Goal: Communication & Community: Answer question/provide support

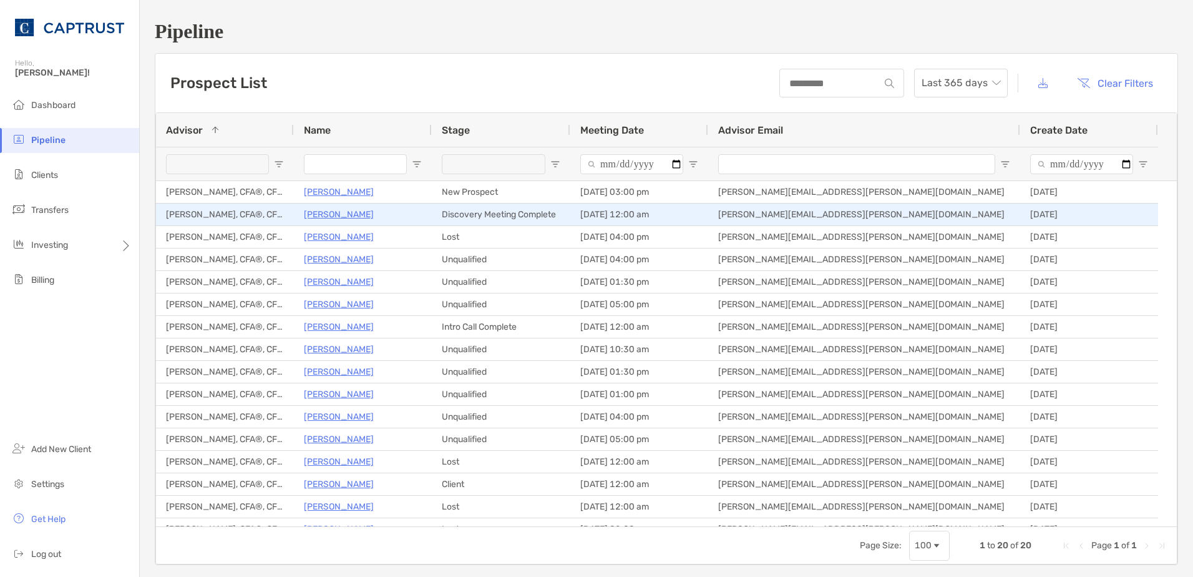
click at [357, 215] on p "[PERSON_NAME]" at bounding box center [339, 215] width 70 height 16
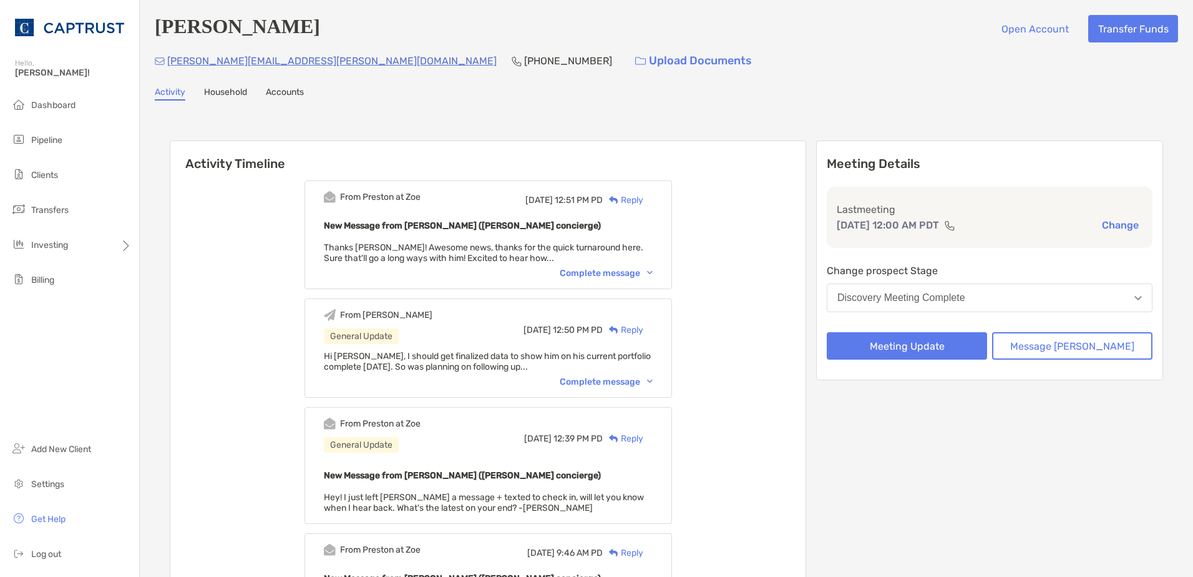
click at [633, 274] on div "Complete message" at bounding box center [606, 273] width 93 height 11
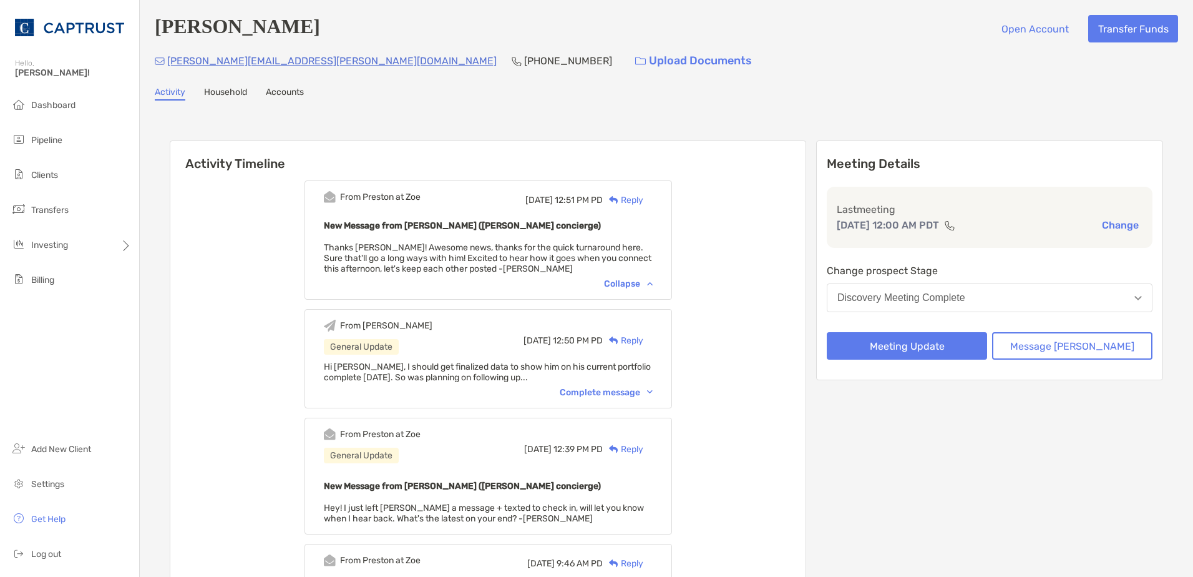
click at [644, 195] on div "Reply" at bounding box center [623, 200] width 41 height 13
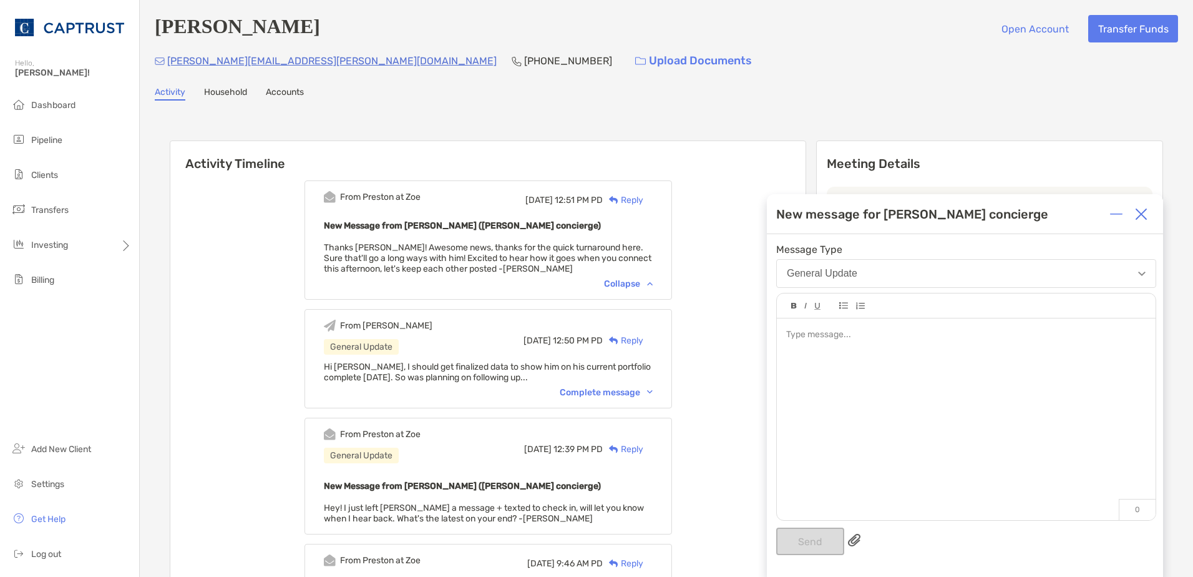
click at [810, 338] on div at bounding box center [966, 334] width 360 height 13
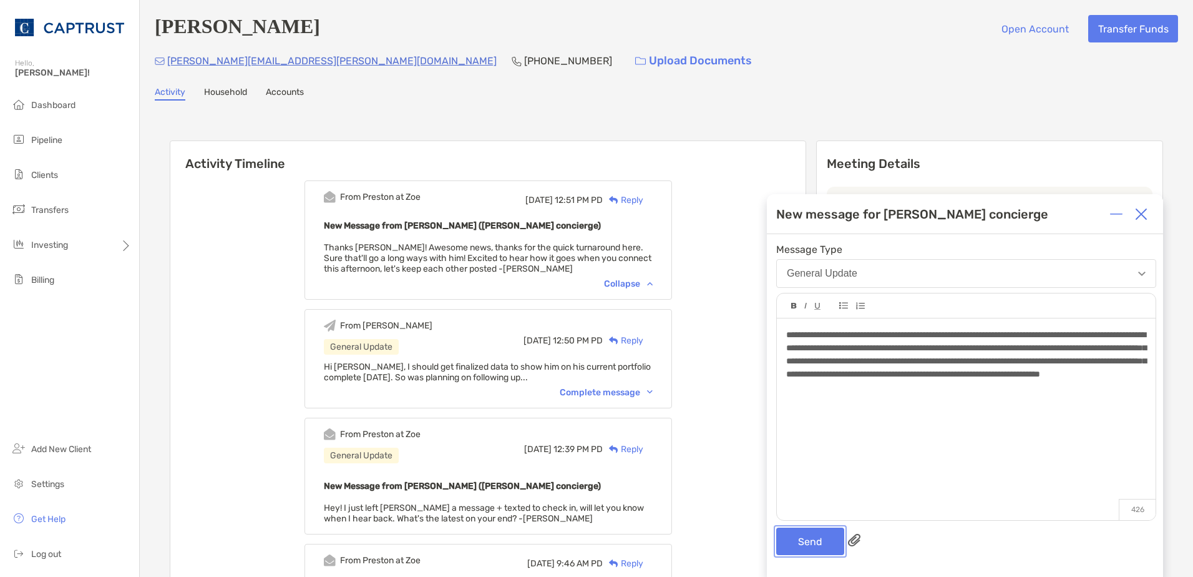
click at [813, 536] on button "Send" at bounding box center [811, 540] width 68 height 27
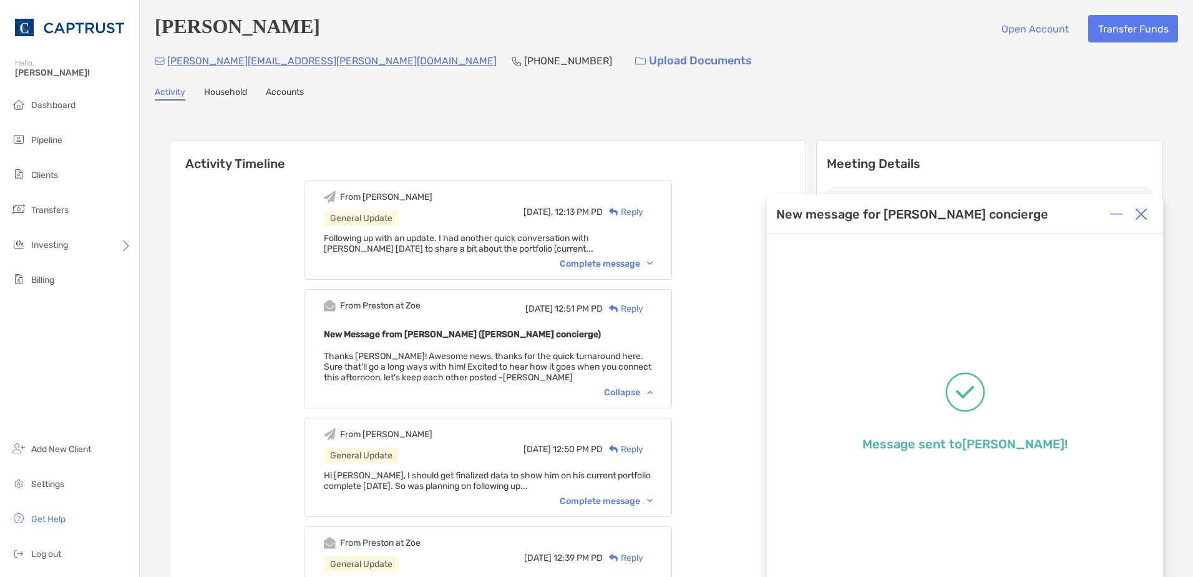
click at [606, 264] on div "Complete message" at bounding box center [606, 263] width 93 height 11
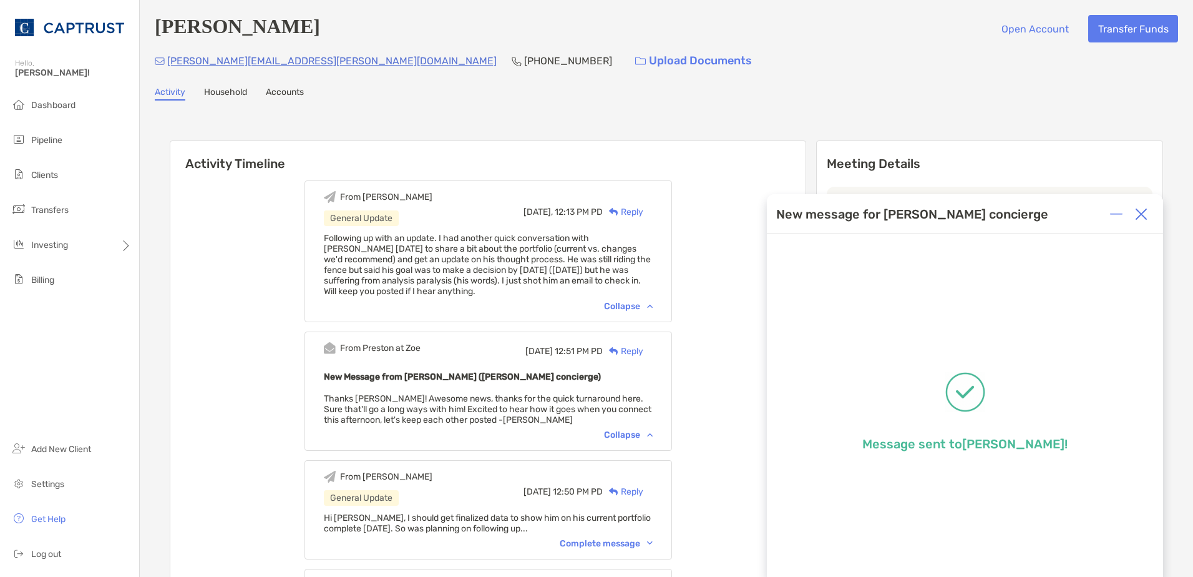
click at [1134, 210] on div at bounding box center [1141, 214] width 25 height 25
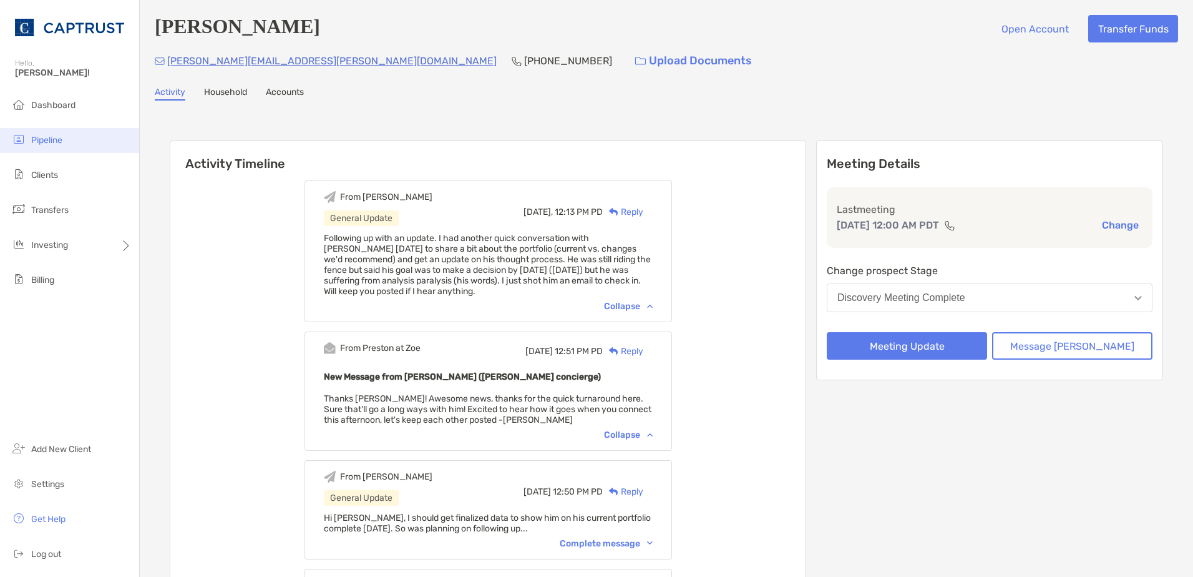
click at [49, 135] on span "Pipeline" at bounding box center [46, 140] width 31 height 11
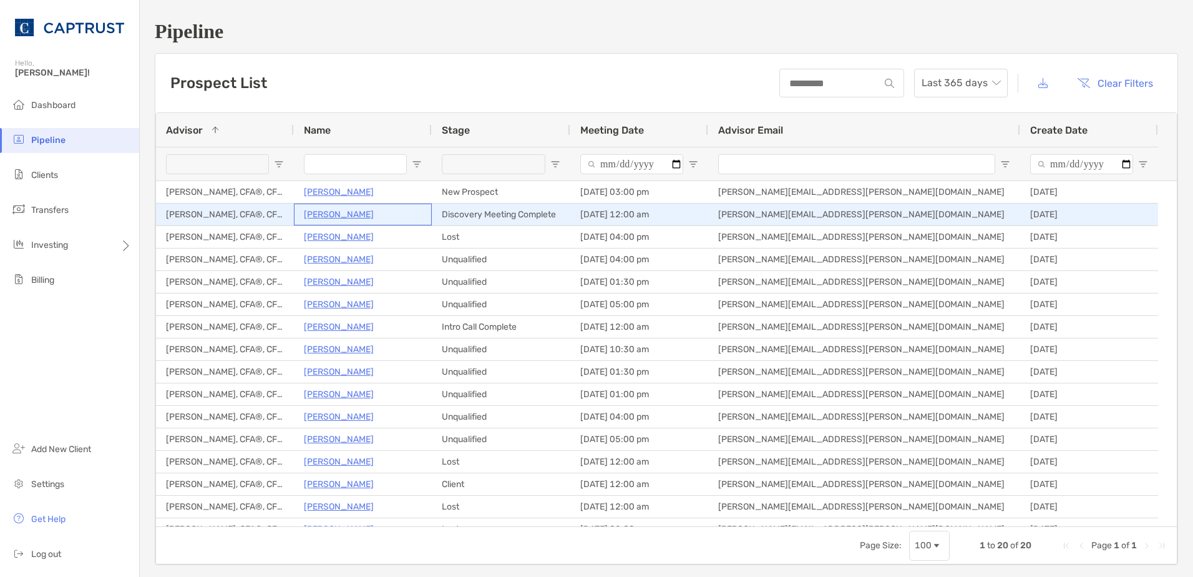
click at [338, 217] on p "[PERSON_NAME]" at bounding box center [339, 215] width 70 height 16
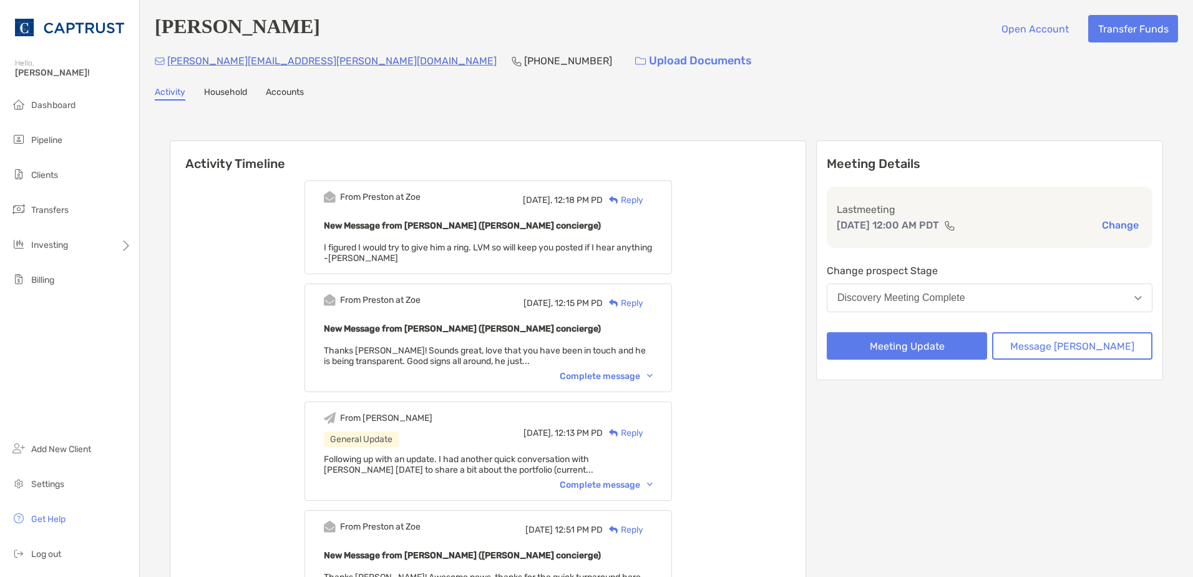
click at [635, 198] on div "Reply" at bounding box center [623, 200] width 41 height 13
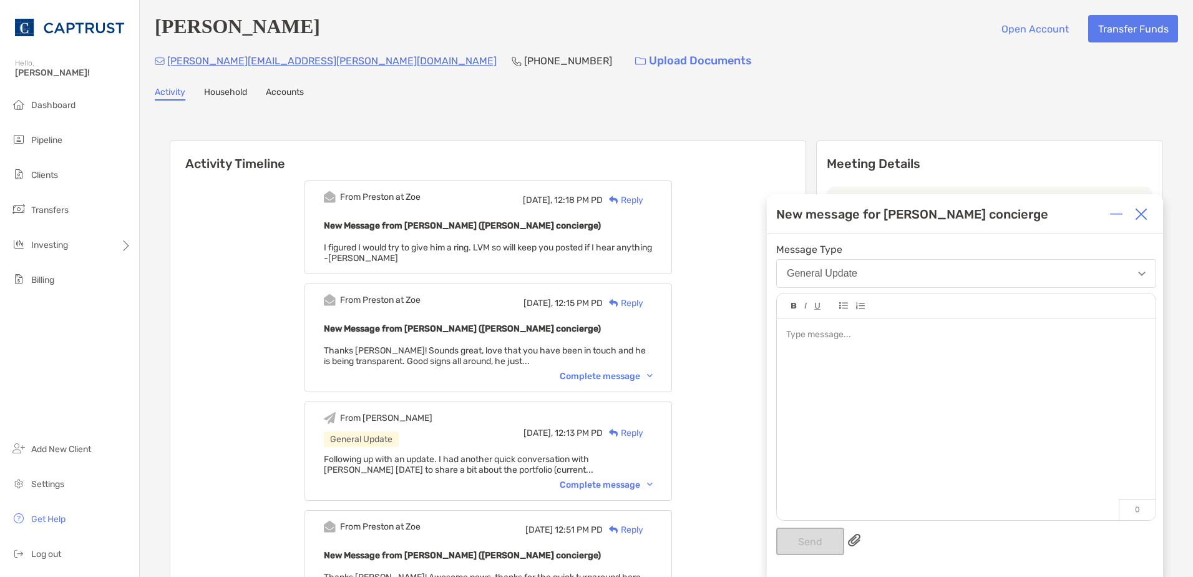
click at [910, 360] on div at bounding box center [966, 412] width 379 height 189
click at [793, 544] on button "Send" at bounding box center [811, 540] width 68 height 27
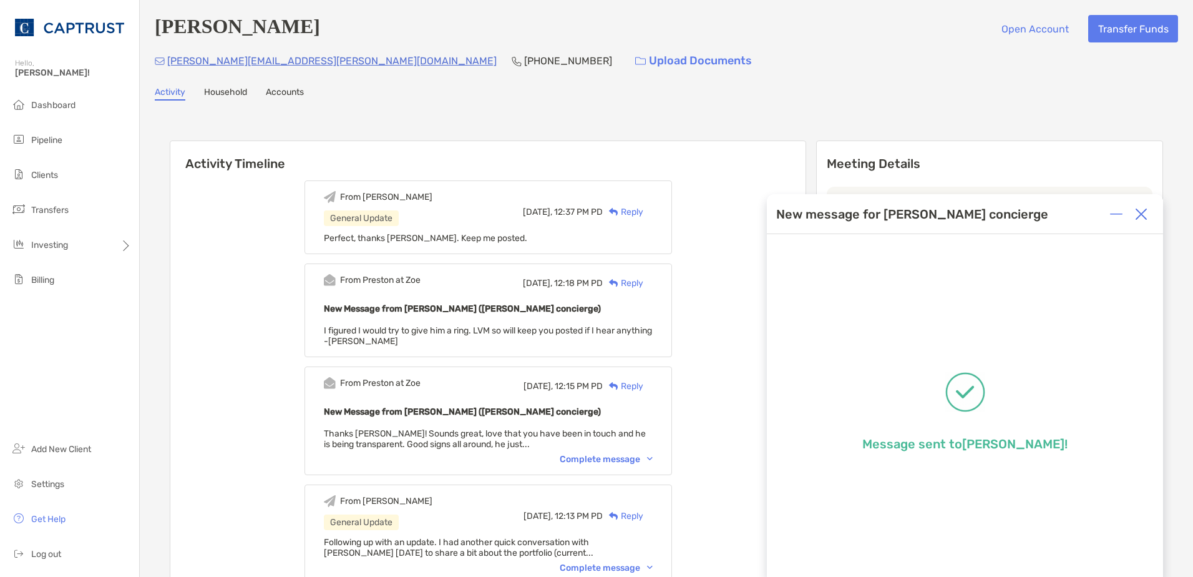
click at [617, 456] on div "Complete message" at bounding box center [606, 459] width 93 height 11
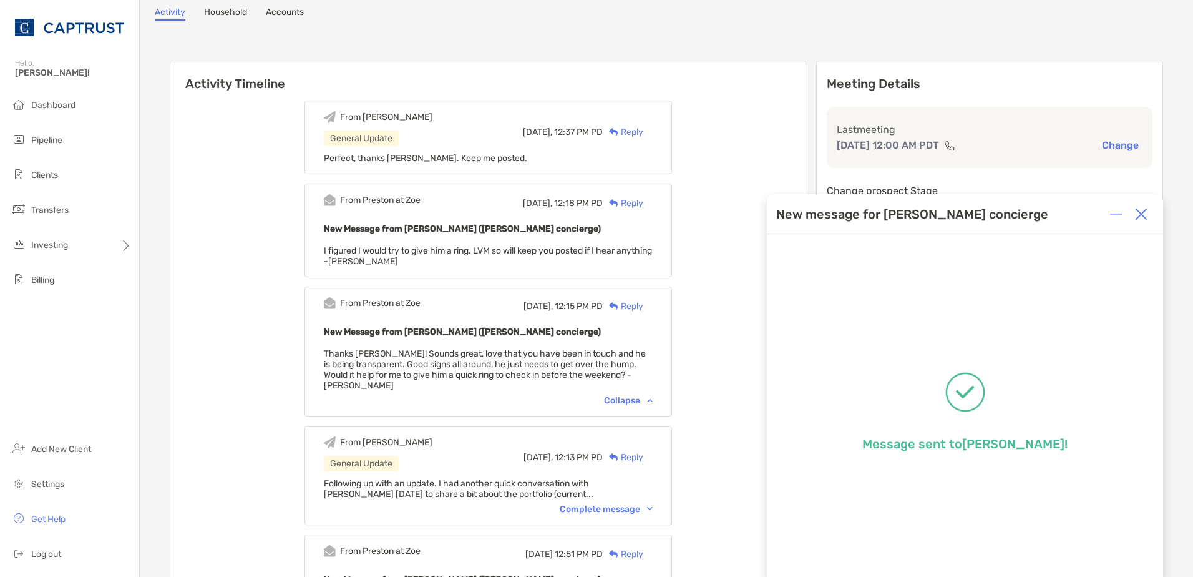
scroll to position [250, 0]
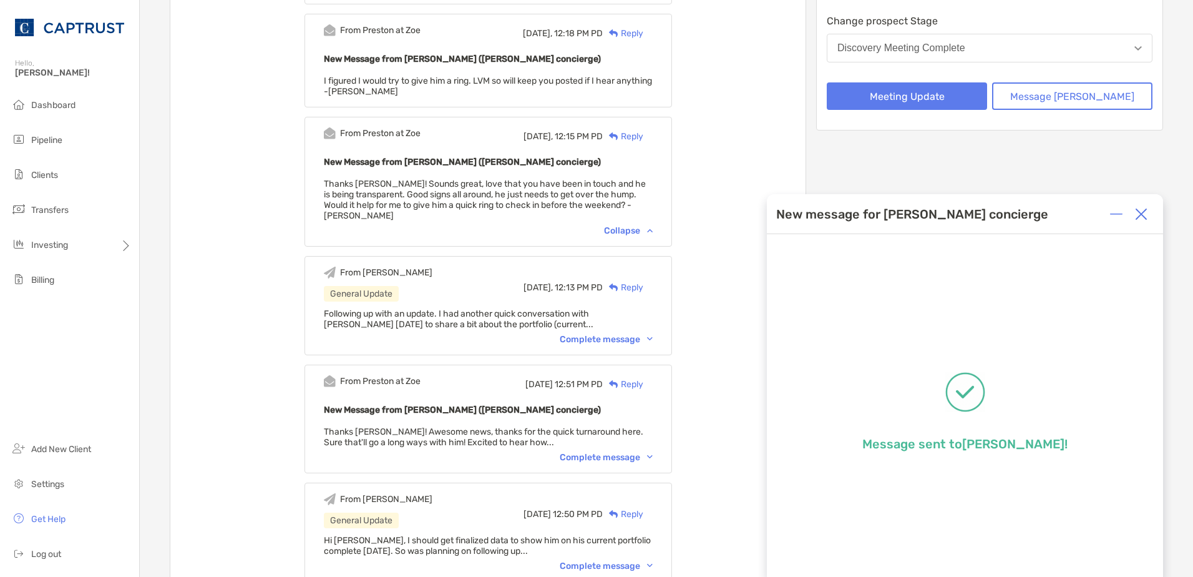
click at [603, 334] on div "Complete message" at bounding box center [606, 339] width 93 height 11
